Goal: Book appointment/travel/reservation

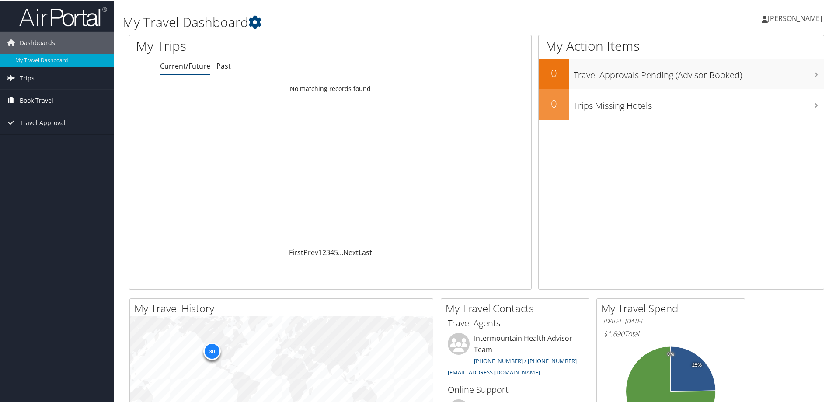
click at [50, 98] on span "Book Travel" at bounding box center [37, 100] width 34 height 22
click at [44, 147] on link "Book/Manage Online Trips" at bounding box center [57, 143] width 114 height 13
